Goal: Task Accomplishment & Management: Complete application form

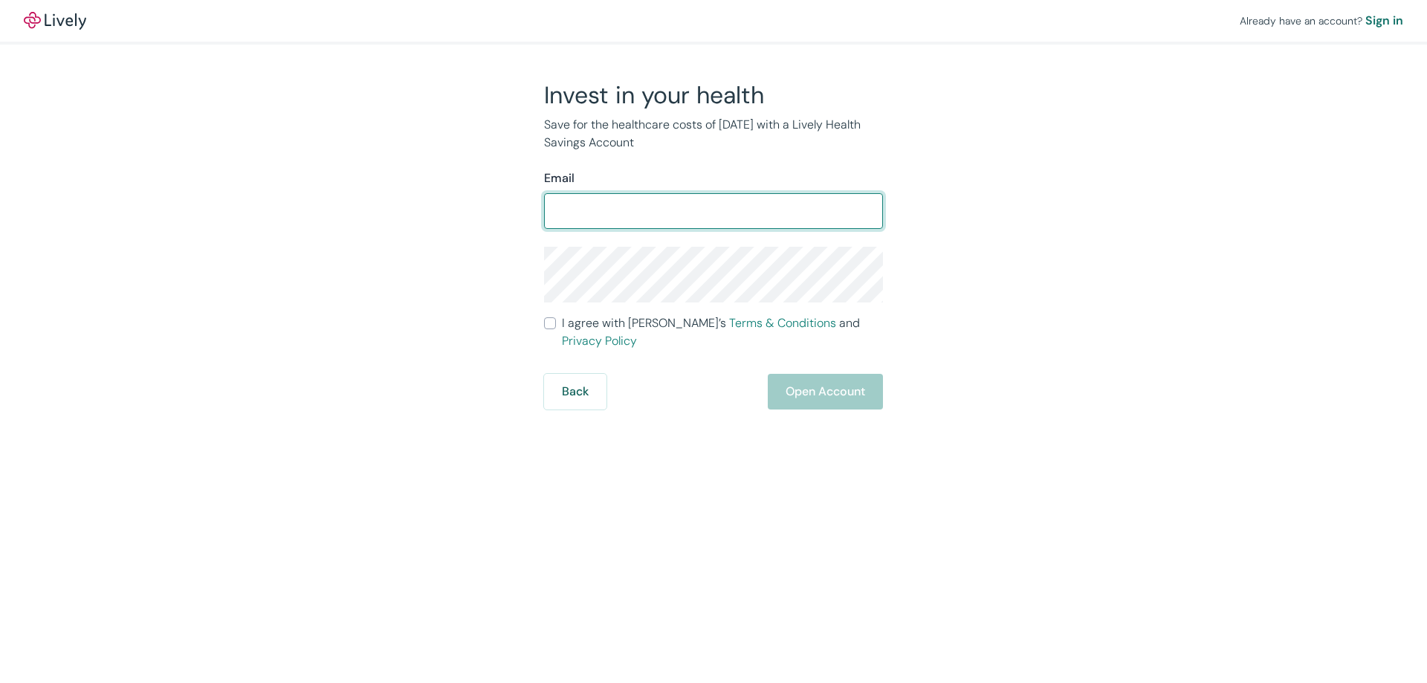
click at [66, 32] on div "Already have an account? Sign in" at bounding box center [713, 21] width 1427 height 42
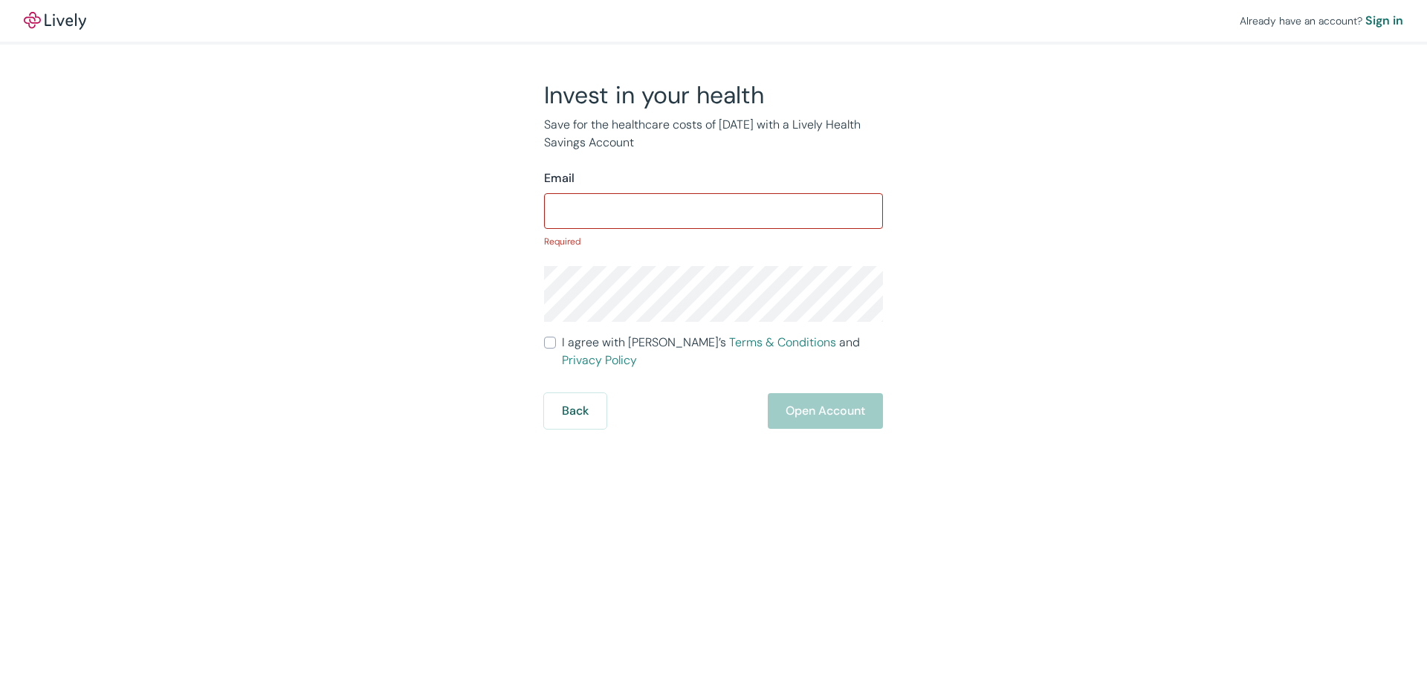
click at [71, 22] on img at bounding box center [55, 21] width 62 height 18
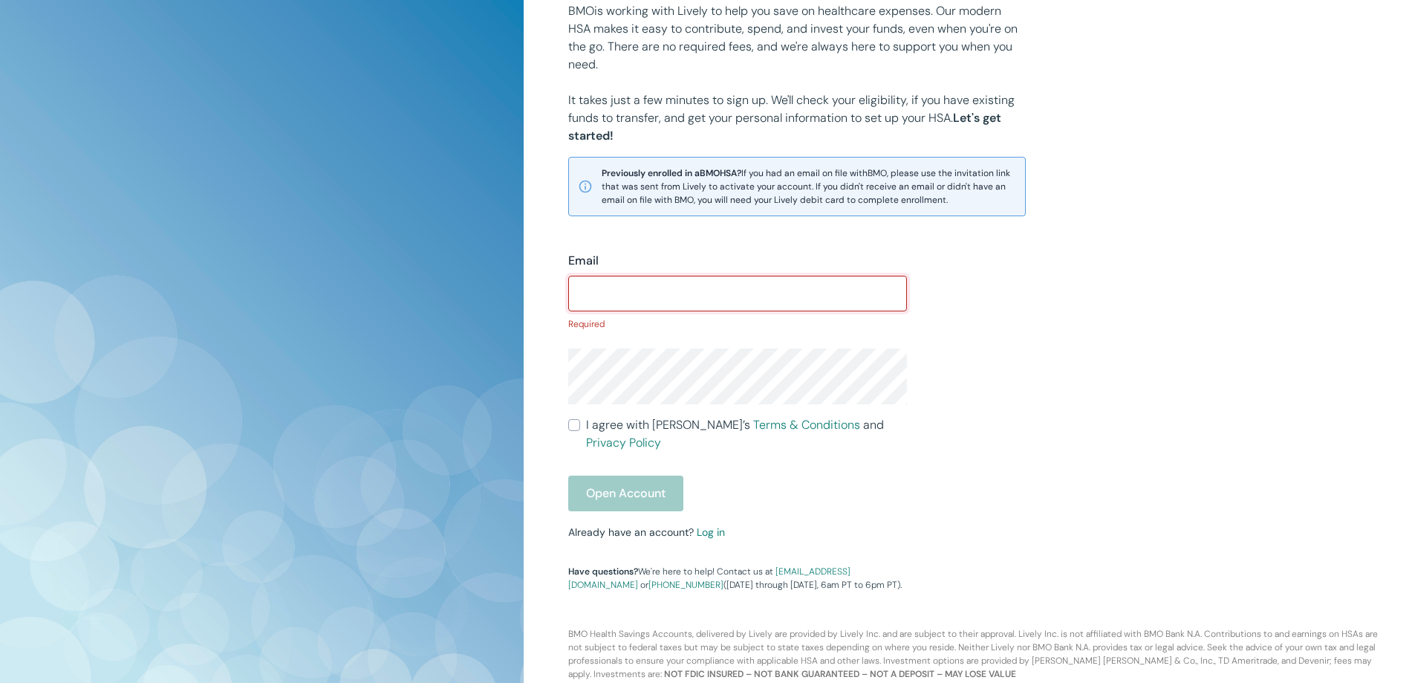
scroll to position [187, 0]
type input "jandersen1961"
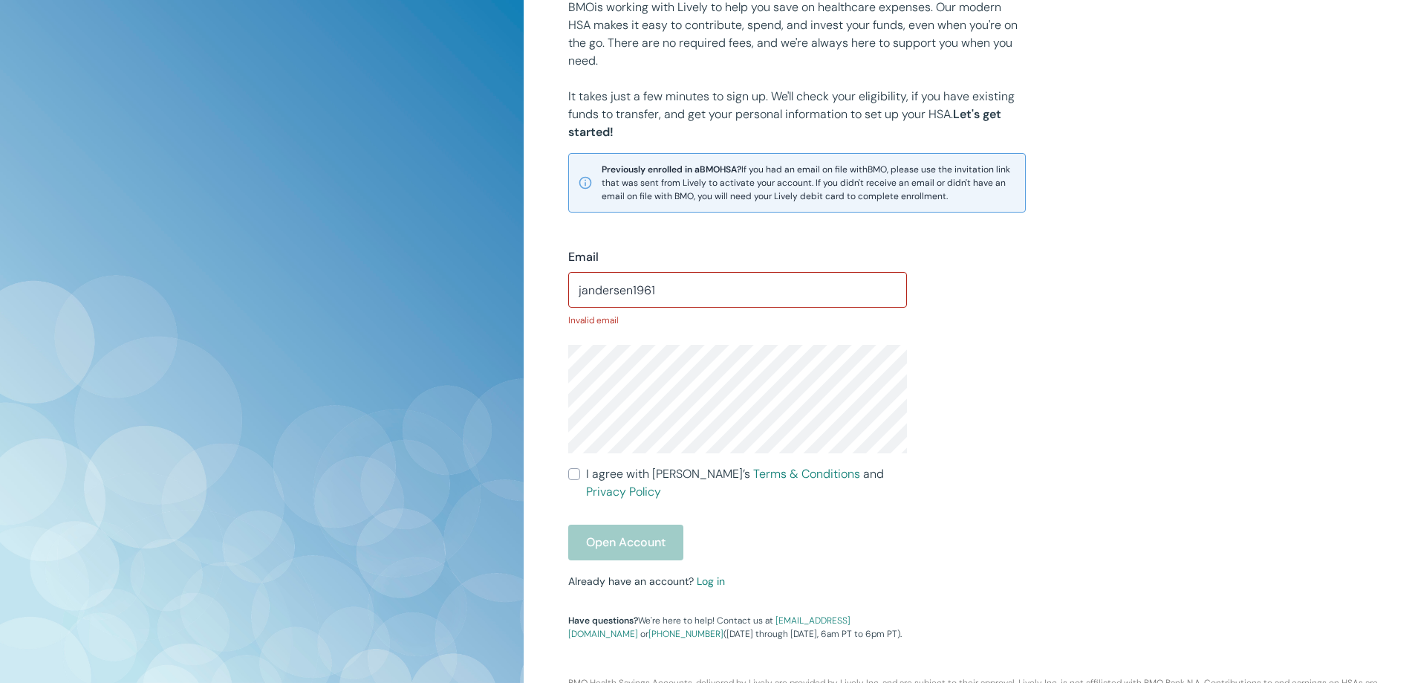
click at [574, 465] on label "I agree with Lively’s Terms & Conditions and Privacy Policy" at bounding box center [737, 483] width 339 height 36
click at [574, 468] on input "I agree with Lively’s Terms & Conditions and Privacy Policy" at bounding box center [574, 474] width 12 height 12
checkbox input "true"
click at [602, 504] on form "Email jandersen1961 ​ Invalid email I agree with Lively’s Terms & Conditions an…" at bounding box center [737, 404] width 339 height 312
click at [609, 525] on div "Open Account" at bounding box center [737, 543] width 339 height 36
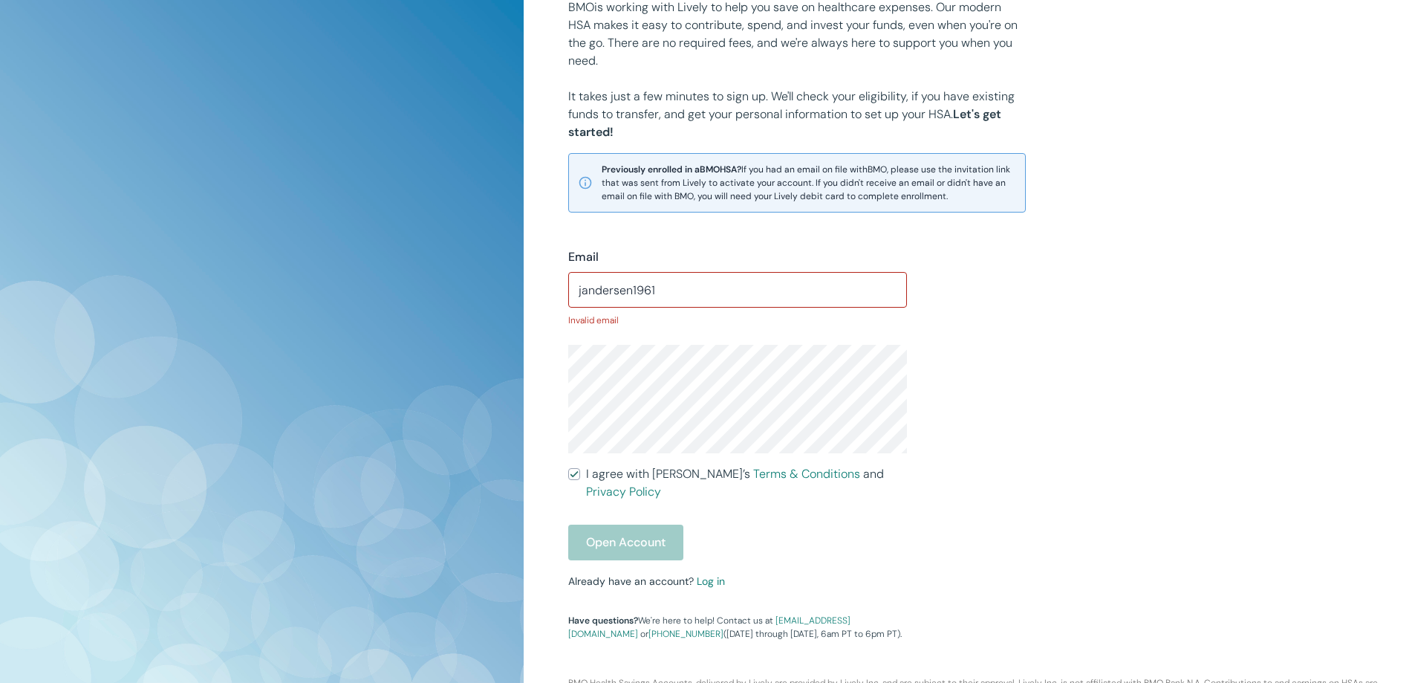
click at [636, 525] on div "Open Account" at bounding box center [737, 543] width 339 height 36
click at [740, 292] on input "jandersen1961" at bounding box center [737, 290] width 339 height 30
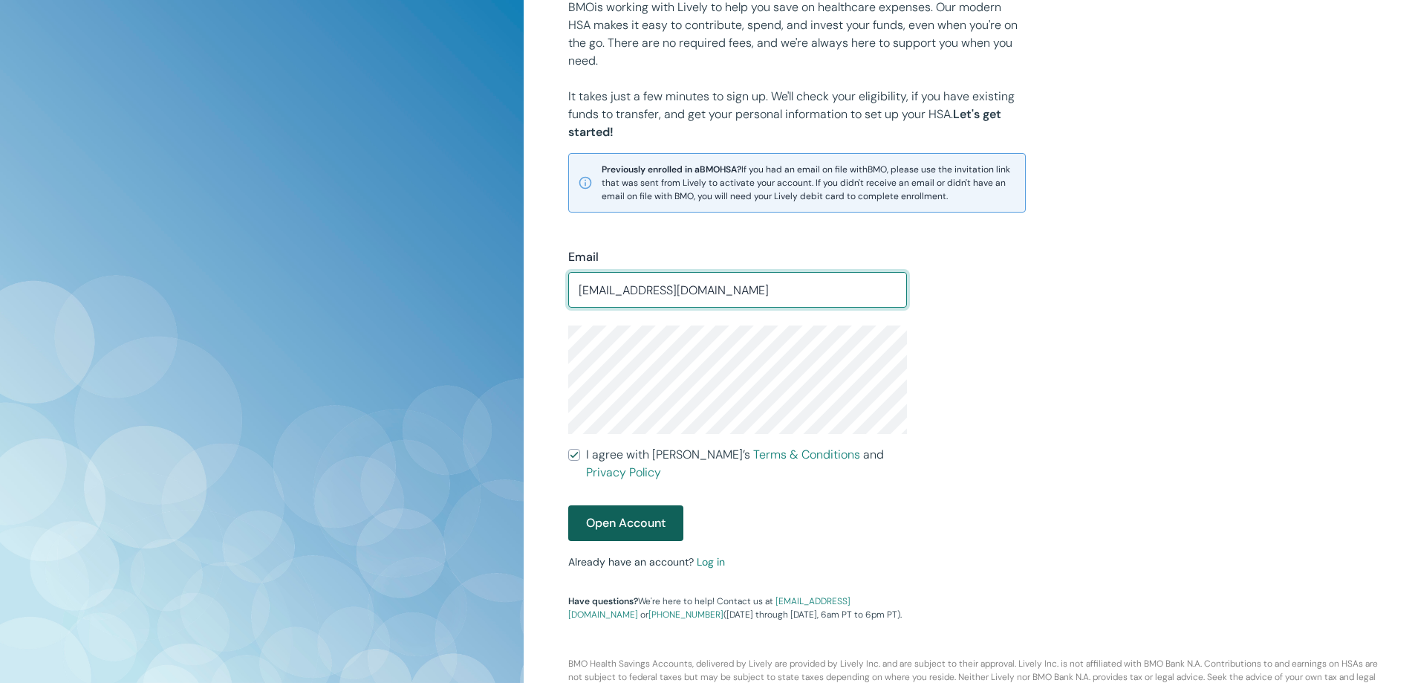
type input "jandersen1961@gmail.com"
click at [649, 510] on button "Open Account" at bounding box center [625, 523] width 115 height 36
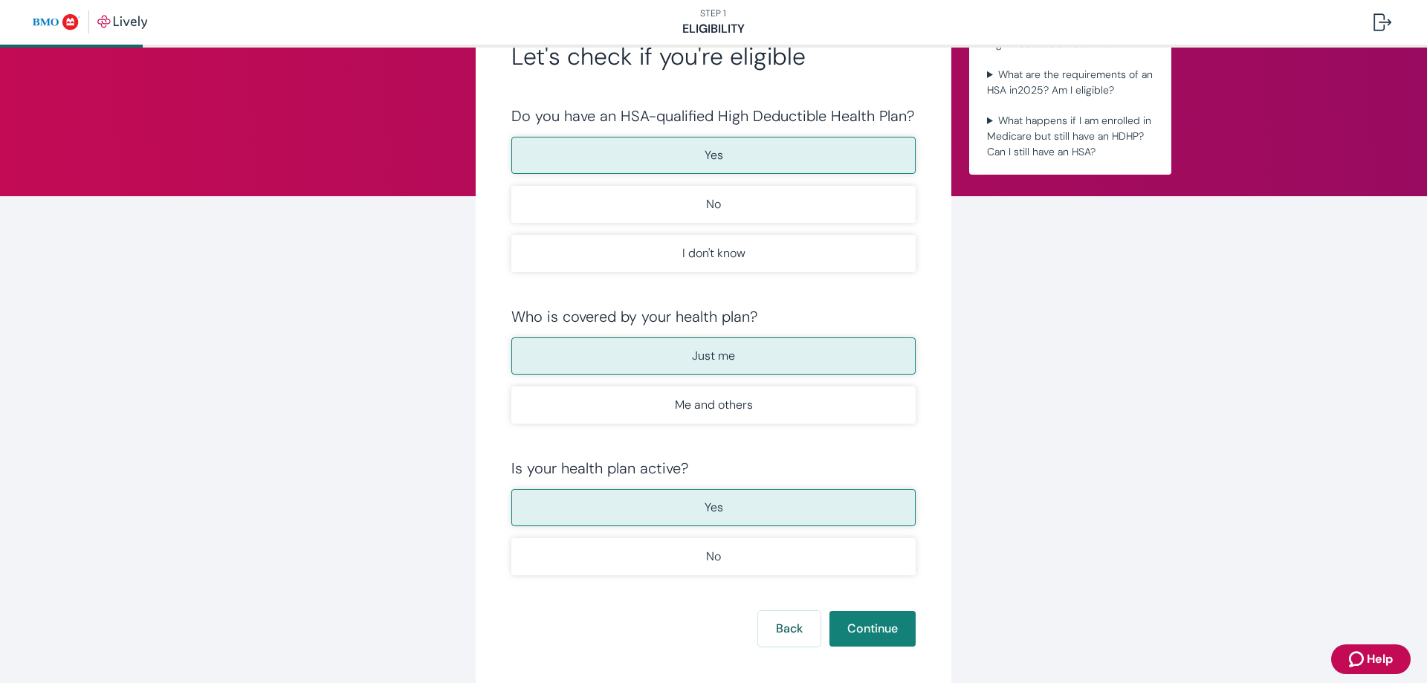
scroll to position [149, 0]
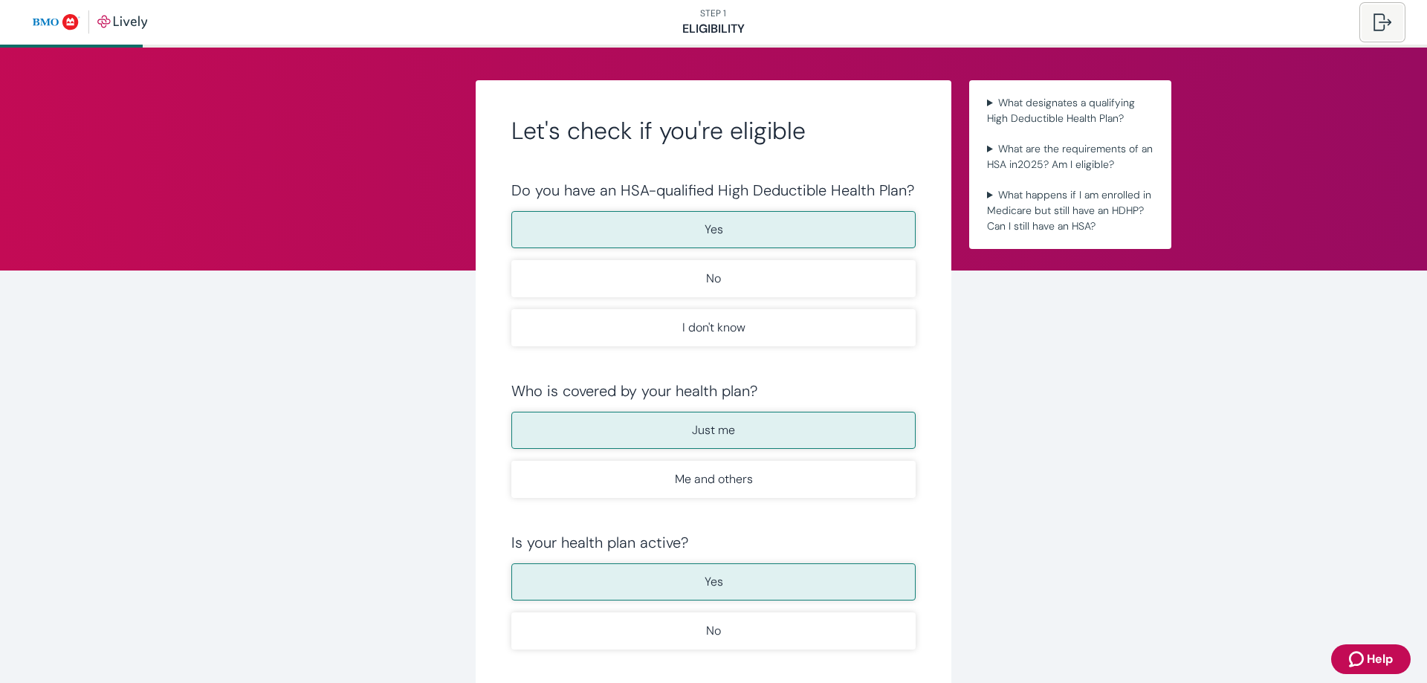
click at [1383, 17] on div at bounding box center [1382, 22] width 18 height 18
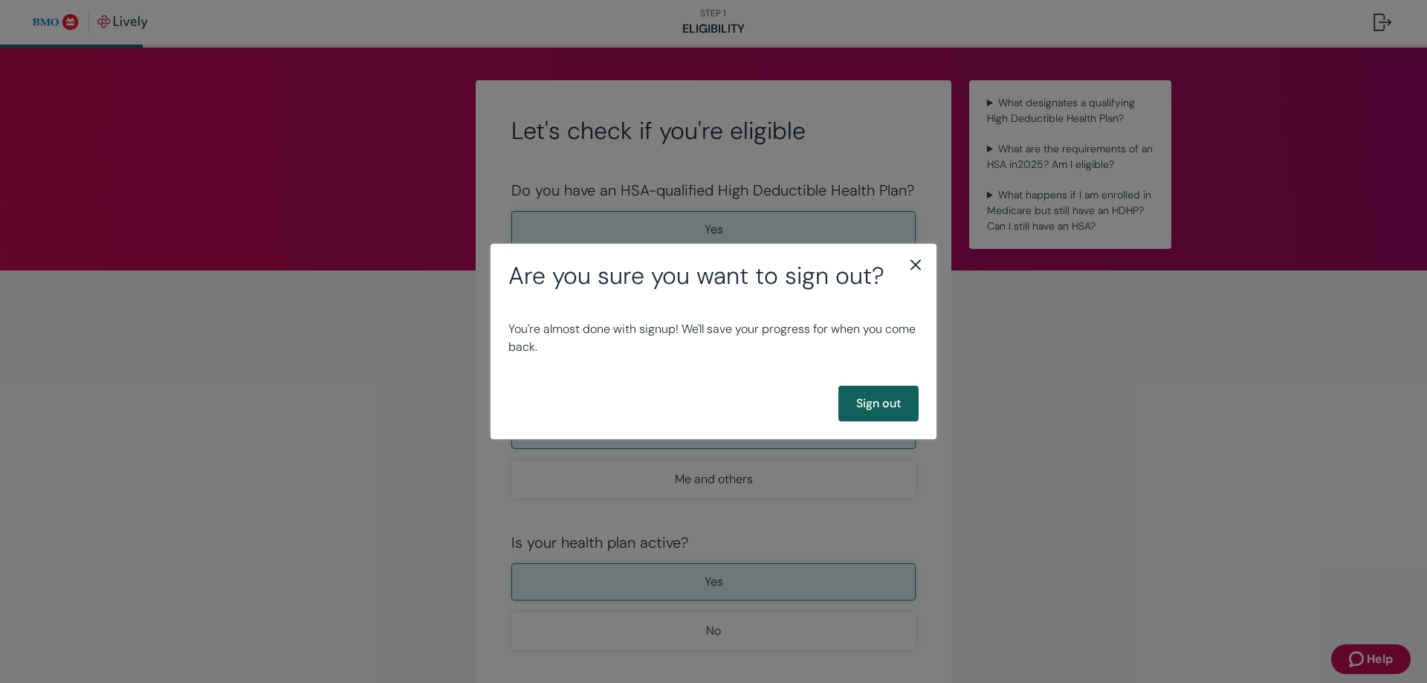
drag, startPoint x: 921, startPoint y: 389, endPoint x: 903, endPoint y: 398, distance: 20.3
click at [920, 389] on div "Sign out" at bounding box center [713, 404] width 446 height 36
click at [889, 405] on button "Sign out" at bounding box center [878, 404] width 80 height 36
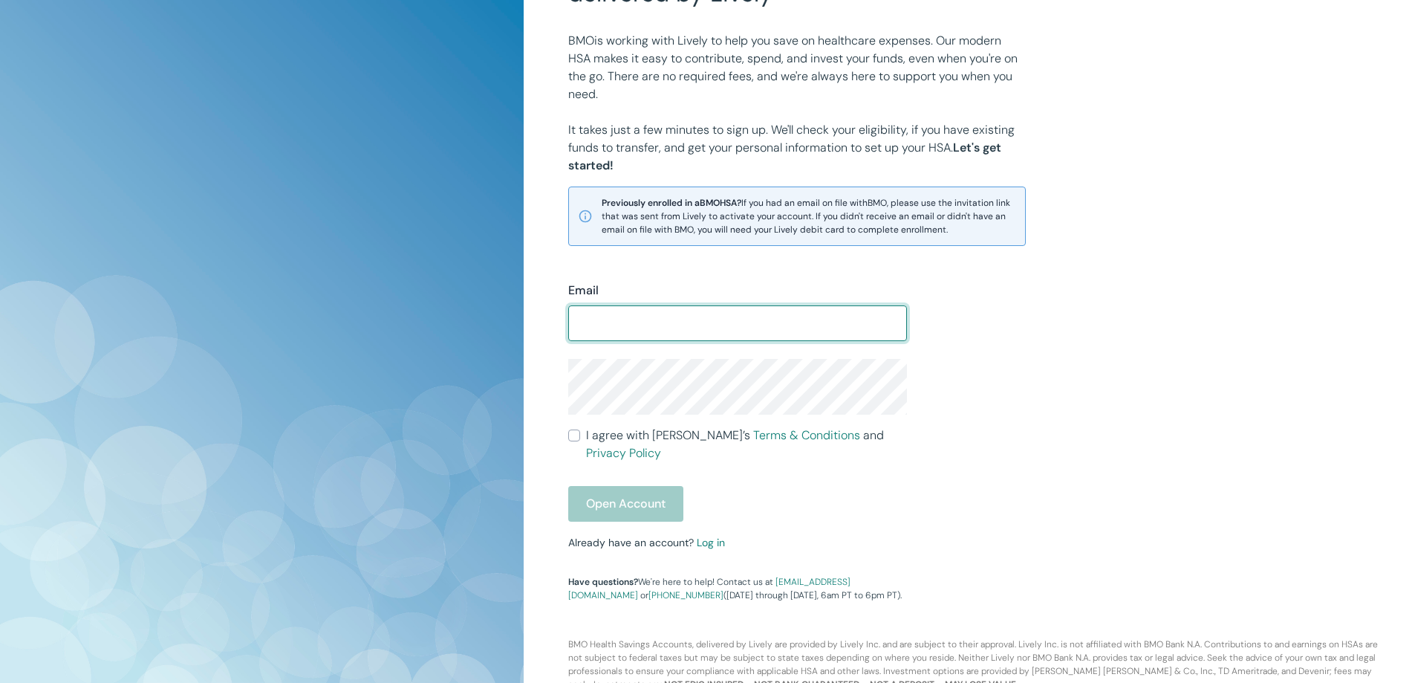
scroll to position [168, 0]
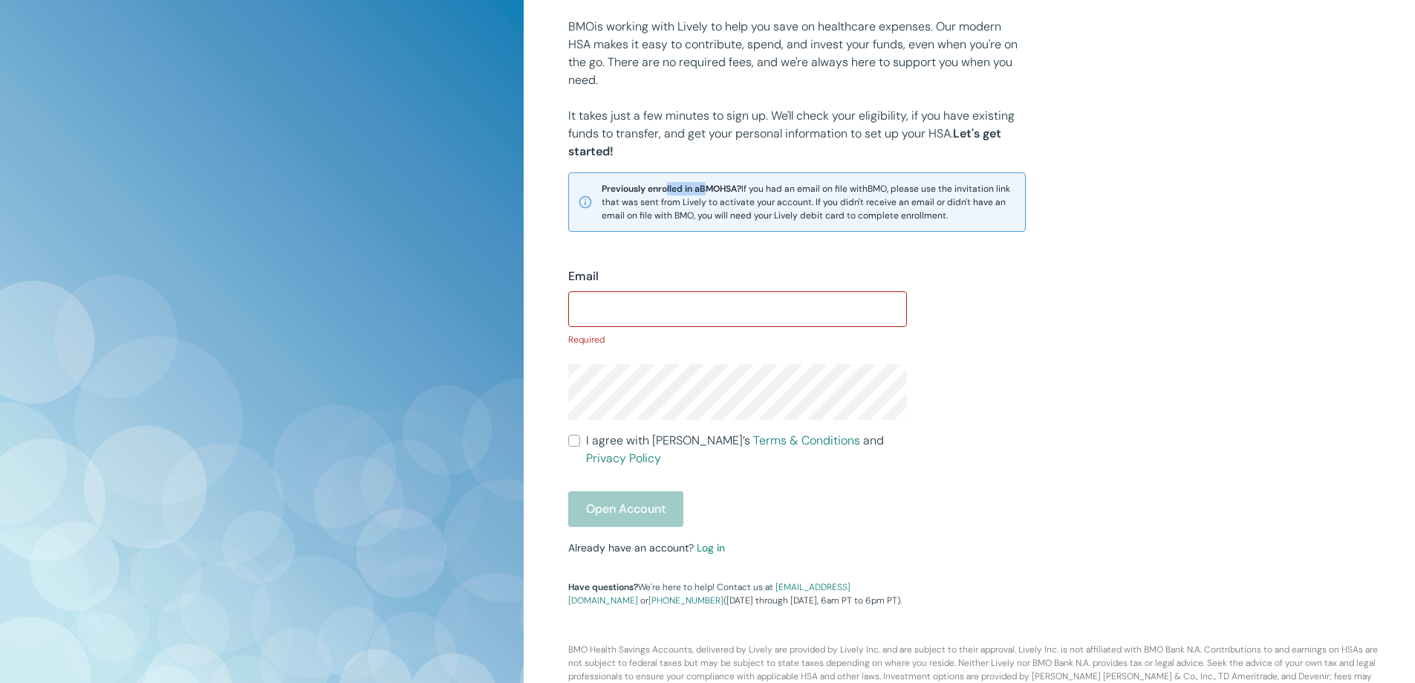
drag, startPoint x: 670, startPoint y: 187, endPoint x: 709, endPoint y: 193, distance: 39.1
click at [709, 193] on strong "Previously enrolled in a BMO HSA?" at bounding box center [672, 189] width 140 height 12
click at [707, 193] on strong "Previously enrolled in a BMO HSA?" at bounding box center [672, 189] width 140 height 12
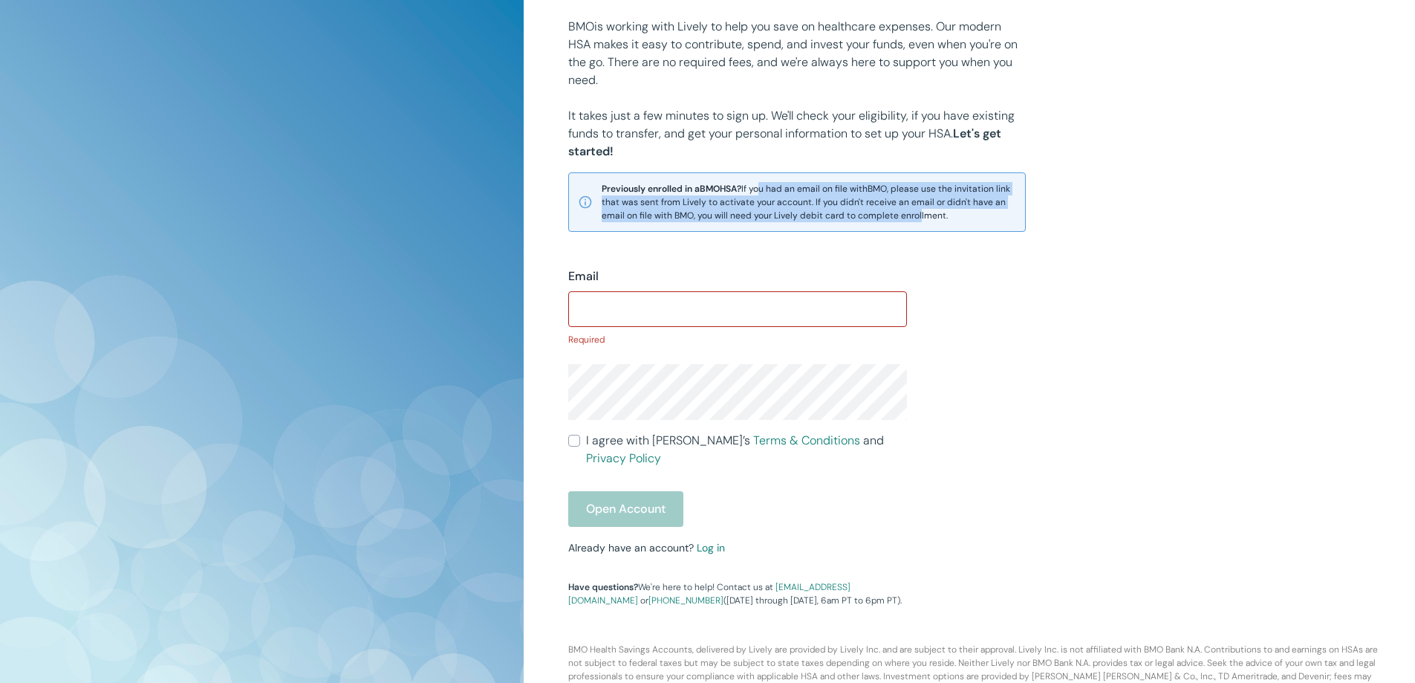
drag, startPoint x: 764, startPoint y: 188, endPoint x: 918, endPoint y: 214, distance: 156.0
click at [918, 214] on span "Previously enrolled in a BMO HSA? If you had an email on file with BMO , please…" at bounding box center [809, 202] width 415 height 40
click at [924, 193] on span "Previously enrolled in a BMO HSA? If you had an email on file with BMO , please…" at bounding box center [809, 202] width 415 height 40
drag, startPoint x: 703, startPoint y: 217, endPoint x: 958, endPoint y: 221, distance: 255.6
click at [958, 221] on span "Previously enrolled in a BMO HSA? If you had an email on file with BMO , please…" at bounding box center [809, 202] width 415 height 40
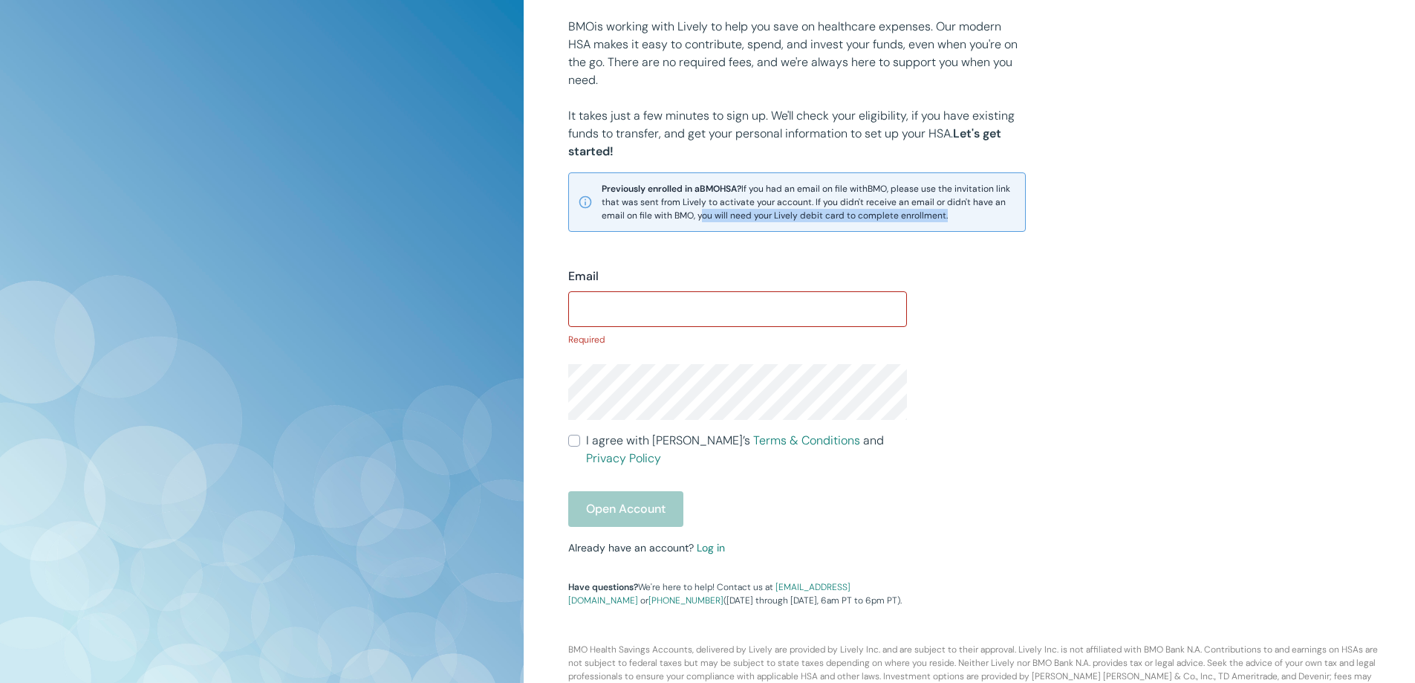
click at [959, 221] on span "Previously enrolled in a BMO HSA? If you had an email on file with BMO , please…" at bounding box center [809, 202] width 415 height 40
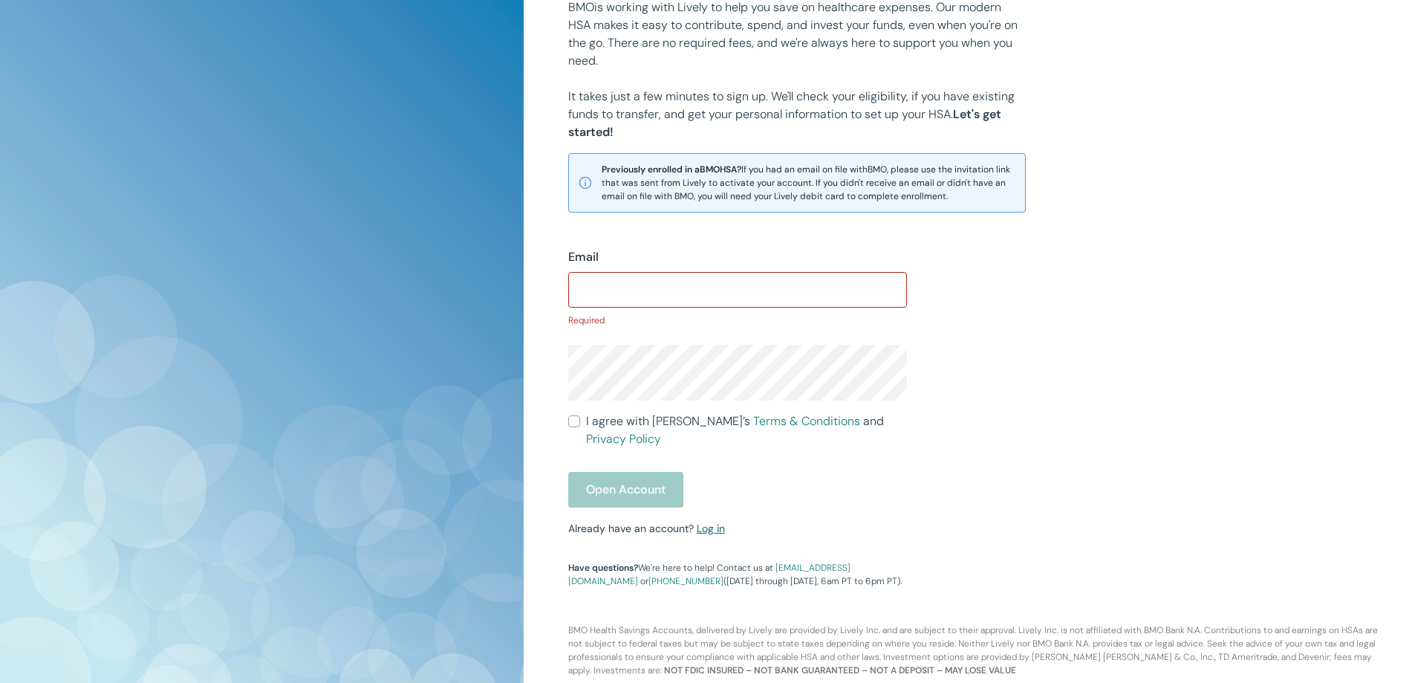
click at [716, 522] on link "Log in" at bounding box center [711, 528] width 28 height 13
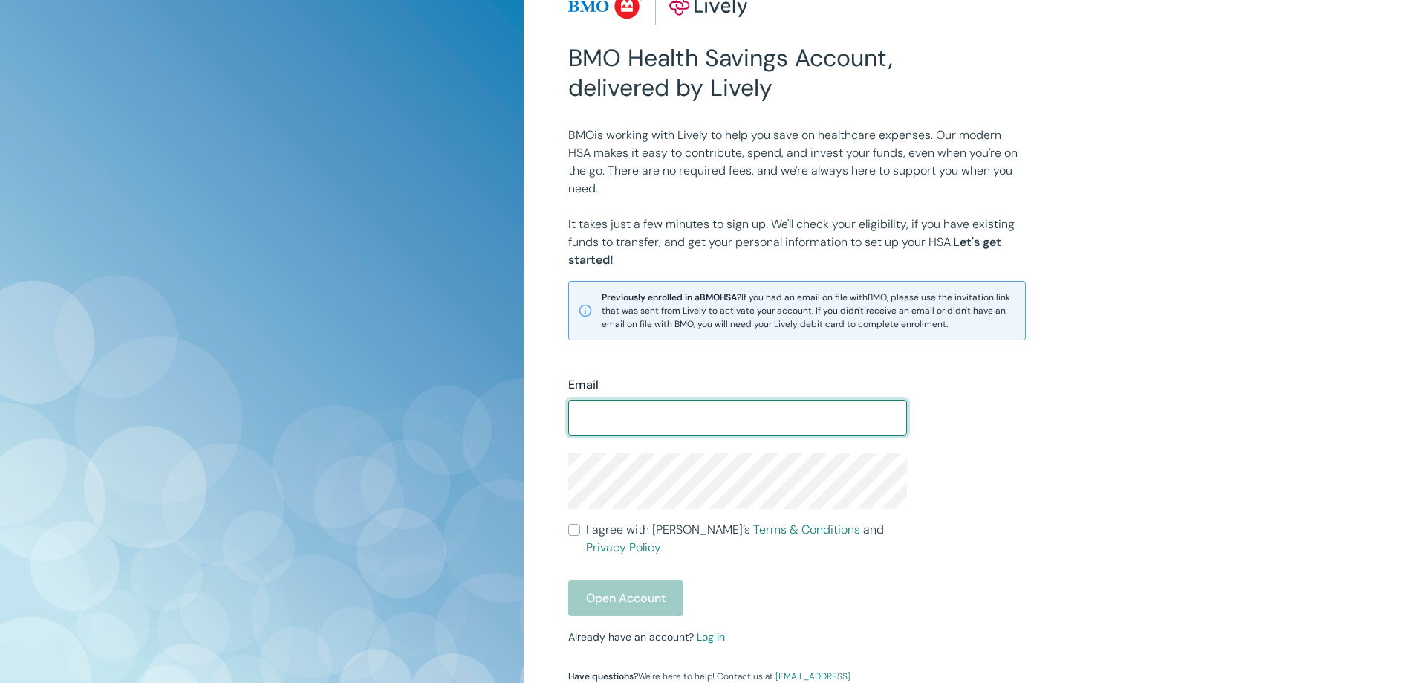
scroll to position [168, 0]
